Goal: Task Accomplishment & Management: Complete application form

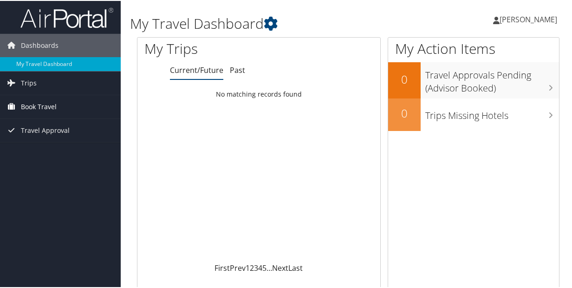
click at [39, 107] on span "Book Travel" at bounding box center [39, 105] width 36 height 23
click at [60, 170] on span "Travel Approval" at bounding box center [45, 171] width 49 height 23
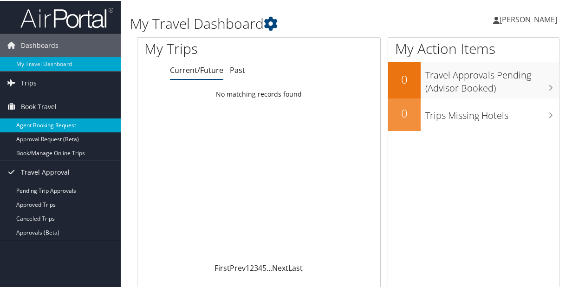
click at [82, 122] on link "Agent Booking Request" at bounding box center [60, 125] width 121 height 14
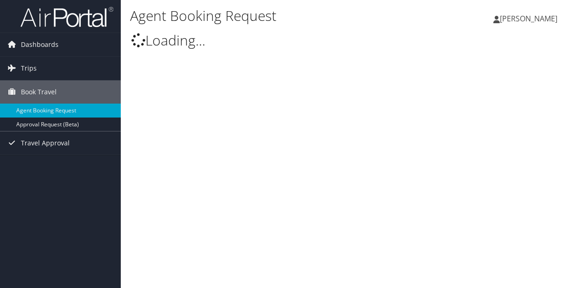
type input "[PERSON_NAME]"
select select "[DOMAIN_NAME][EMAIL_ADDRESS][DOMAIN_NAME]"
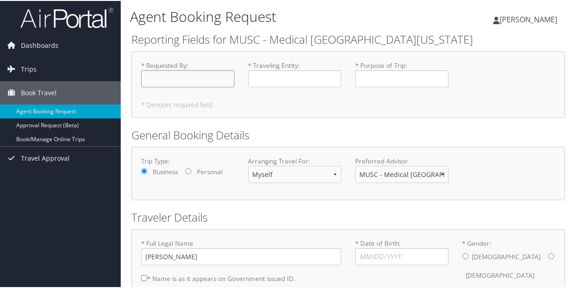
click at [183, 83] on input "* Requested By : Required" at bounding box center [187, 77] width 93 height 17
type input "[PERSON_NAME]"
type input "Conference: ISC 2026"
click at [265, 77] on input "* Traveling Entity : Required" at bounding box center [295, 77] width 93 height 17
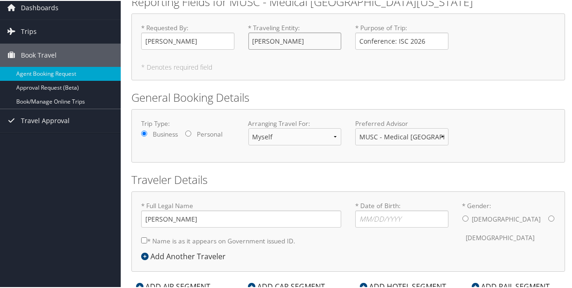
scroll to position [79, 0]
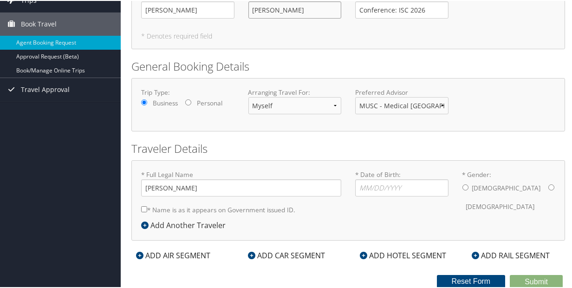
type input "[PERSON_NAME]"
click at [358, 180] on input "* Date of Birth: Invalid Date" at bounding box center [401, 186] width 93 height 17
type input "[DATE]"
click at [502, 197] on label "[DEMOGRAPHIC_DATA]" at bounding box center [501, 206] width 69 height 18
click at [549, 184] on input "* Gender: [DEMOGRAPHIC_DATA] [DEMOGRAPHIC_DATA]" at bounding box center [552, 187] width 6 height 6
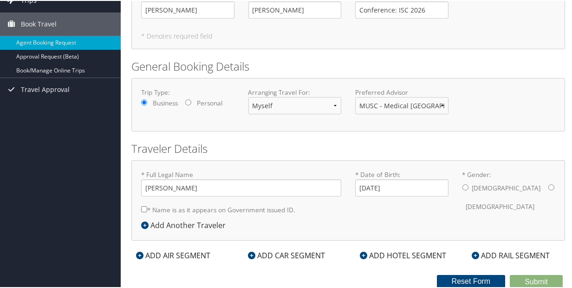
radio input "true"
click at [149, 249] on div "ADD AIR SEGMENT" at bounding box center [174, 254] width 84 height 11
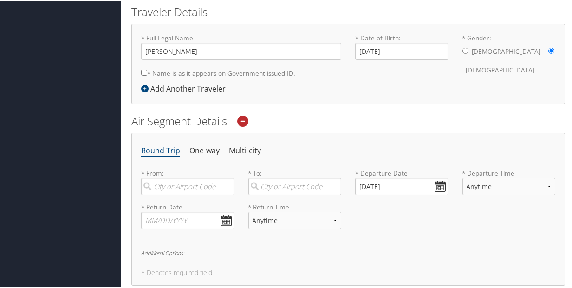
scroll to position [214, 0]
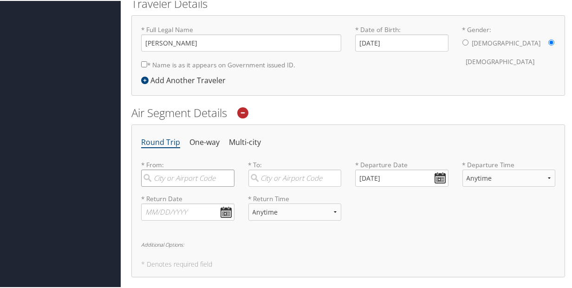
click at [170, 179] on input "search" at bounding box center [187, 177] width 93 height 17
click at [180, 194] on div "Charleston (CHS SC)" at bounding box center [189, 203] width 81 height 24
click at [180, 186] on input "CHS" at bounding box center [187, 177] width 93 height 17
type input "Charleston (CHS SC)"
click at [280, 173] on input "search" at bounding box center [295, 177] width 93 height 17
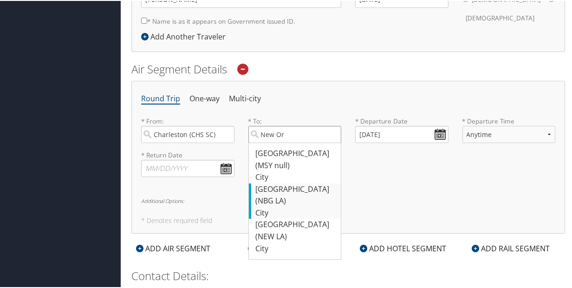
scroll to position [257, 0]
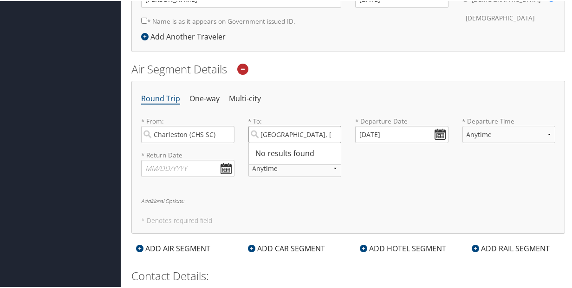
type input "[GEOGRAPHIC_DATA], [GEOGRAPHIC_DATA]"
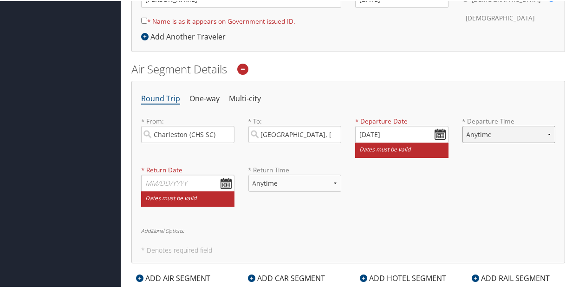
click at [484, 132] on select "Anytime Early Morning (5AM-7AM) Morning (7AM-12PM) Afternoon (12PM-5PM) Evening…" at bounding box center [509, 133] width 93 height 17
